Goal: Task Accomplishment & Management: Use online tool/utility

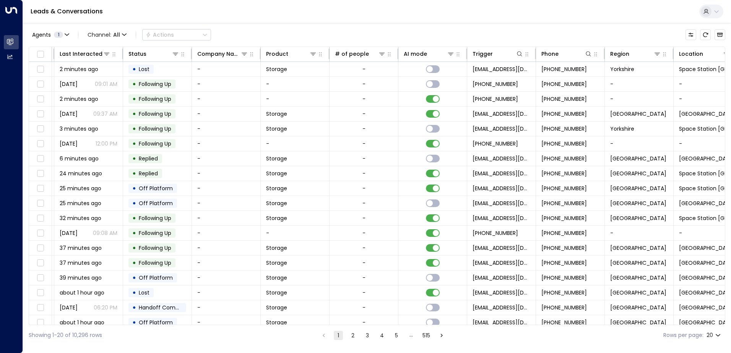
scroll to position [0, 156]
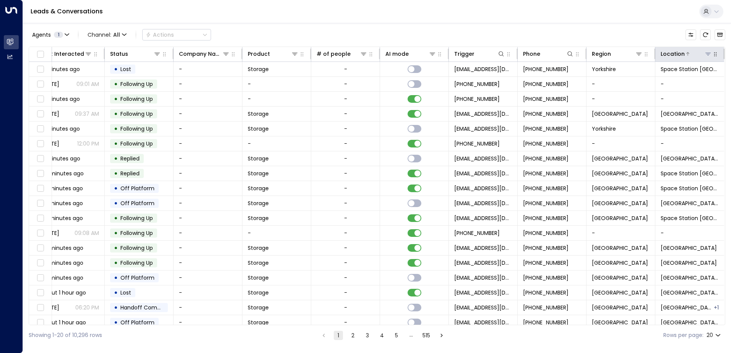
click at [707, 53] on icon at bounding box center [708, 54] width 6 height 6
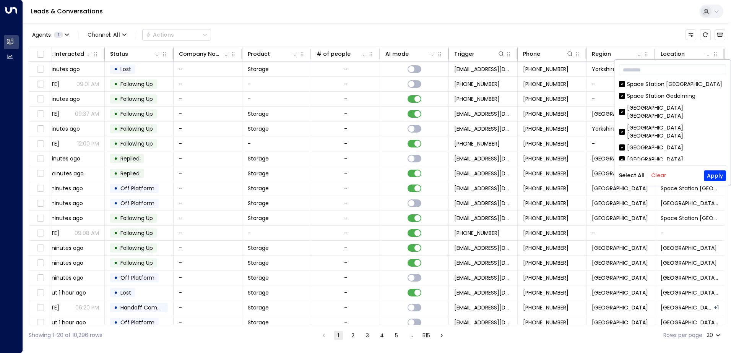
click at [656, 175] on button "Clear" at bounding box center [658, 175] width 15 height 6
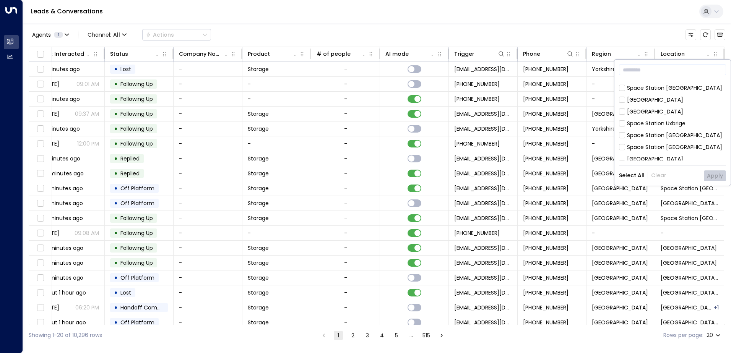
scroll to position [229, 0]
click at [716, 177] on button "Apply" at bounding box center [714, 175] width 22 height 11
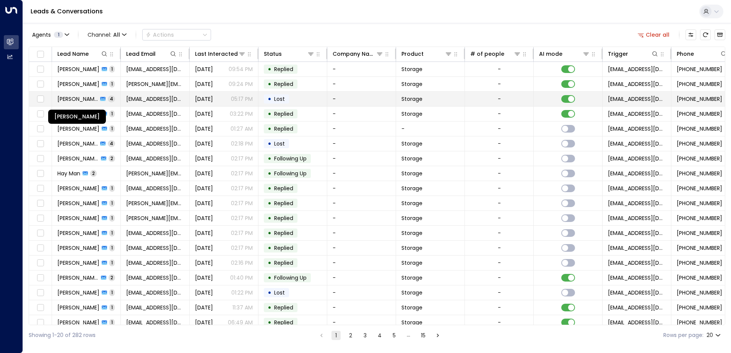
click at [78, 98] on span "[PERSON_NAME]" at bounding box center [77, 99] width 41 height 8
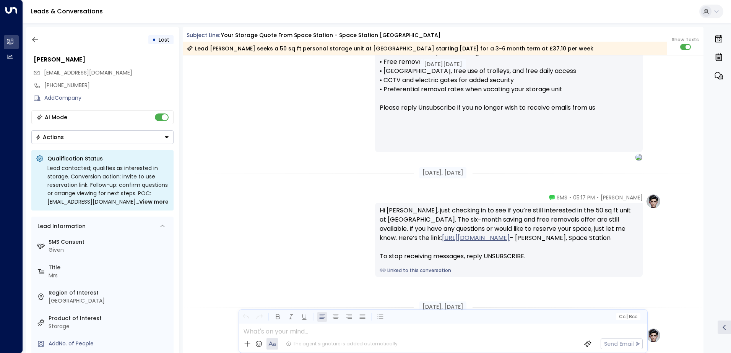
scroll to position [794, 0]
click at [33, 39] on icon "button" at bounding box center [35, 39] width 6 height 5
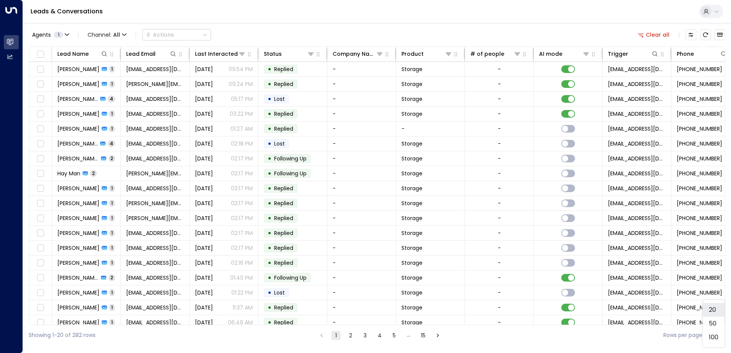
click at [718, 334] on body "Overview Leads & Conversations Leads & Conversations Analytics Analytics Leads …" at bounding box center [365, 172] width 731 height 345
drag, startPoint x: 711, startPoint y: 339, endPoint x: 706, endPoint y: 335, distance: 6.2
click at [711, 339] on li "100" at bounding box center [713, 337] width 22 height 14
type input "***"
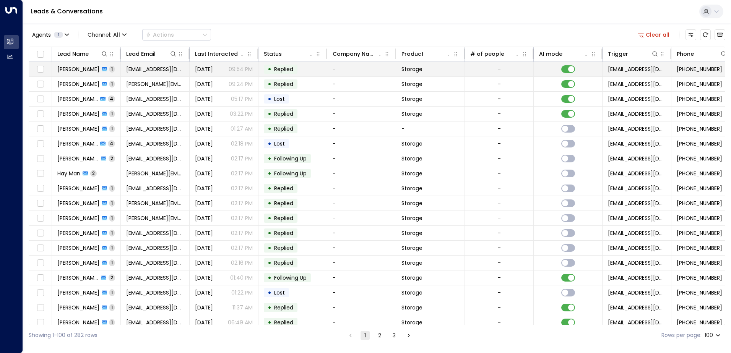
click at [71, 68] on span "[PERSON_NAME]" at bounding box center [78, 69] width 42 height 8
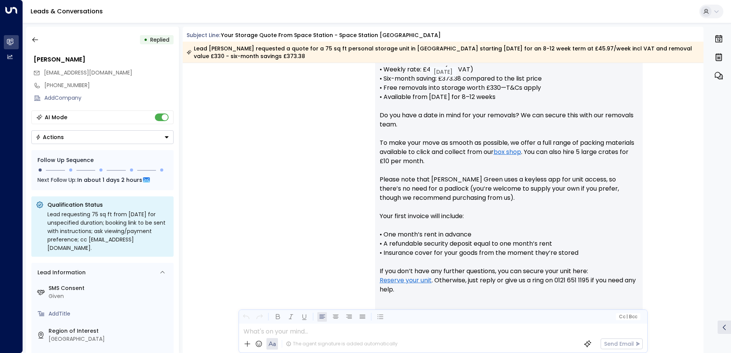
scroll to position [315, 0]
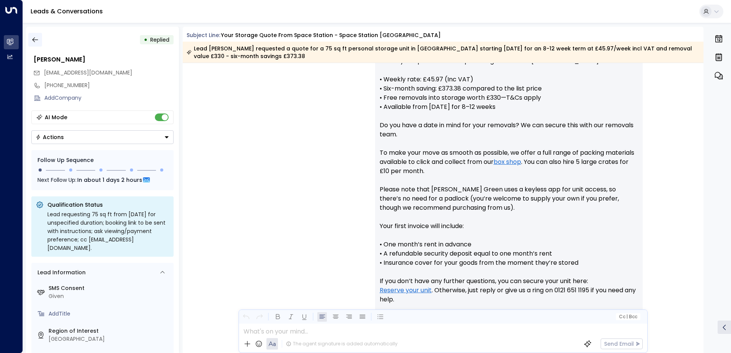
click at [32, 39] on icon "button" at bounding box center [35, 40] width 8 height 8
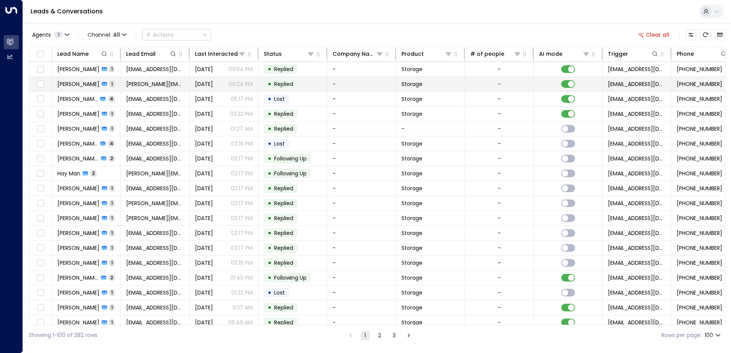
click at [75, 85] on span "[PERSON_NAME]" at bounding box center [78, 84] width 42 height 8
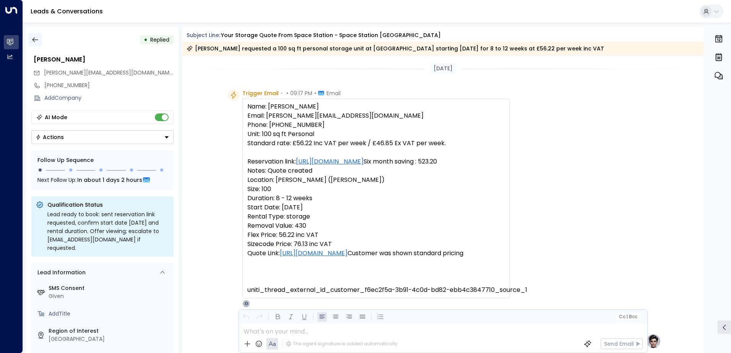
click at [37, 41] on icon "button" at bounding box center [35, 40] width 8 height 8
